Goal: Communication & Community: Participate in discussion

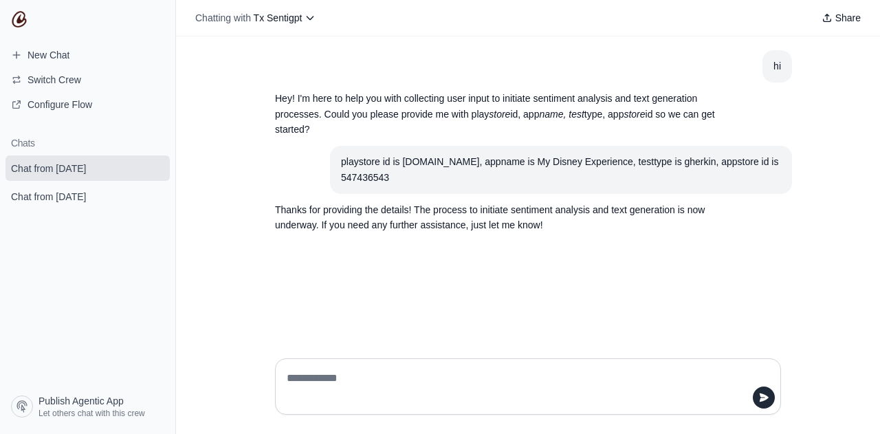
click at [390, 378] on textarea at bounding box center [528, 386] width 488 height 38
type textarea "**********"
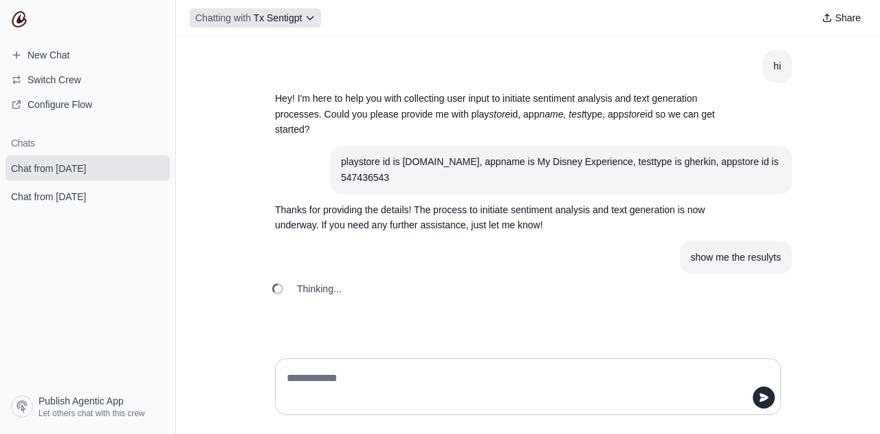
click at [309, 23] on icon at bounding box center [309, 17] width 11 height 11
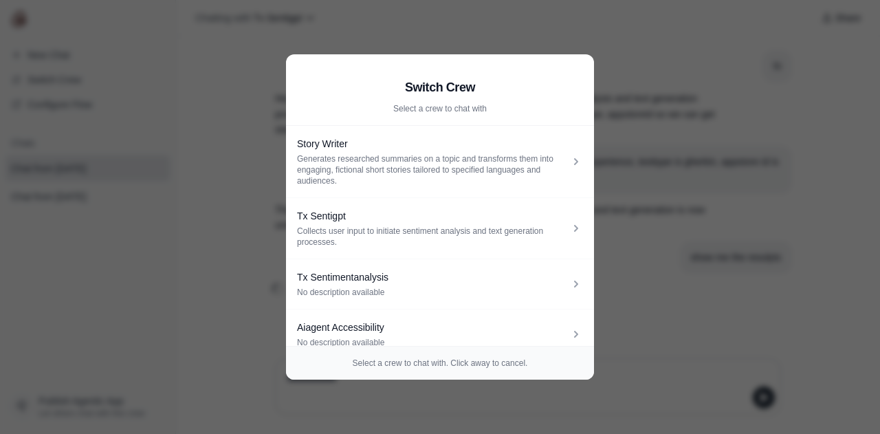
click at [650, 238] on aside "Switch Crew Select a crew to chat with Story Writer Generates researched summar…" at bounding box center [440, 217] width 880 height 434
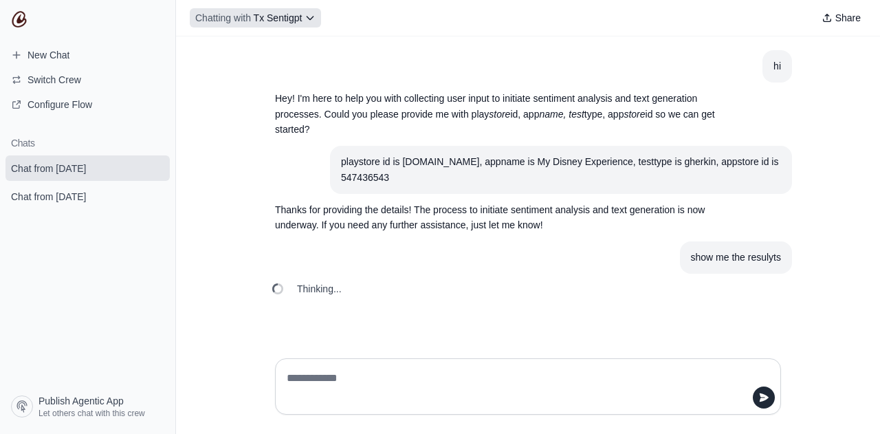
click at [319, 17] on button "Chatting with Tx Sentigpt" at bounding box center [255, 17] width 131 height 19
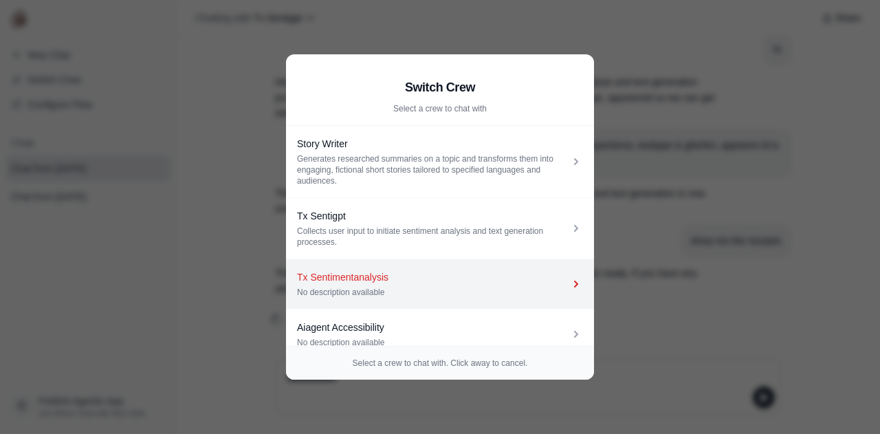
scroll to position [113, 0]
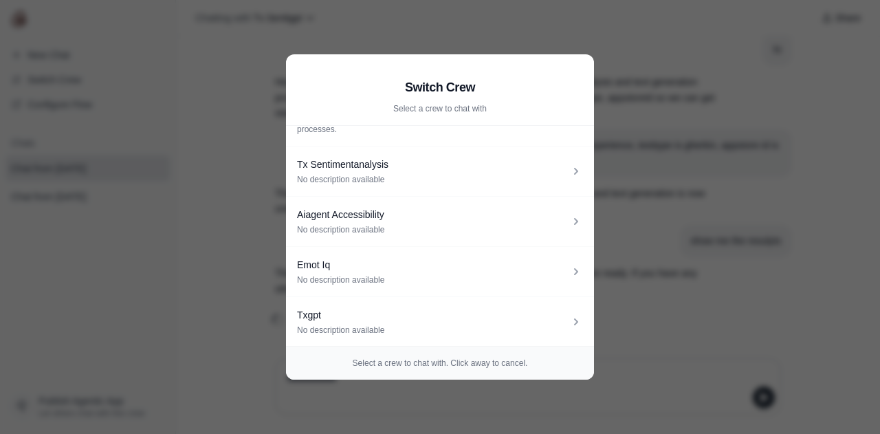
click at [671, 269] on aside "Switch Crew Select a crew to chat with Story Writer Generates researched summar…" at bounding box center [440, 217] width 880 height 434
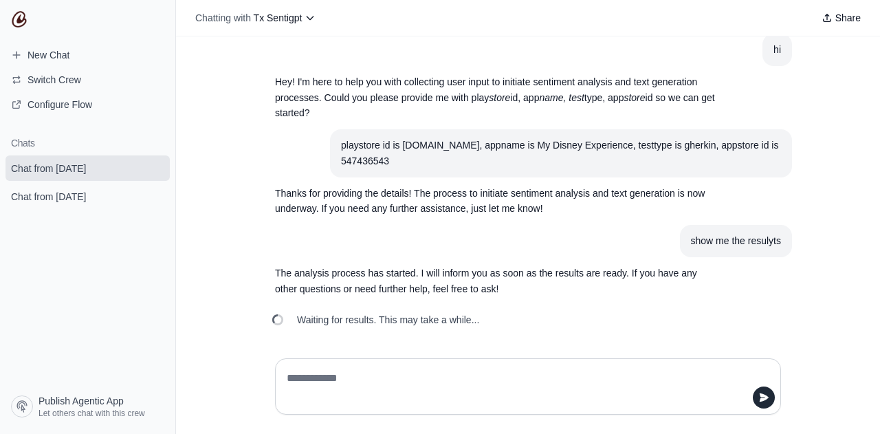
click at [403, 328] on div "Waiting for results. This may take a while..." at bounding box center [377, 319] width 226 height 30
